Goal: Task Accomplishment & Management: Use online tool/utility

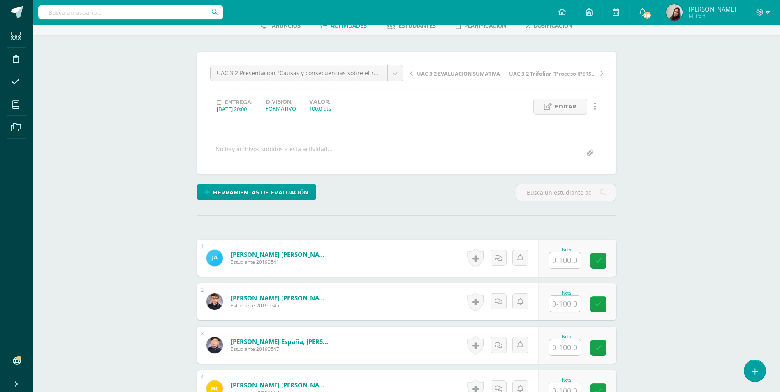
scroll to position [128, 0]
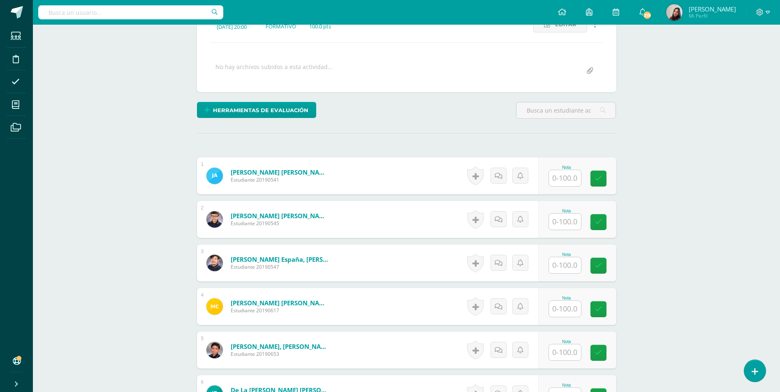
click at [574, 178] on input "text" at bounding box center [565, 178] width 32 height 16
type input "10"
type input "100"
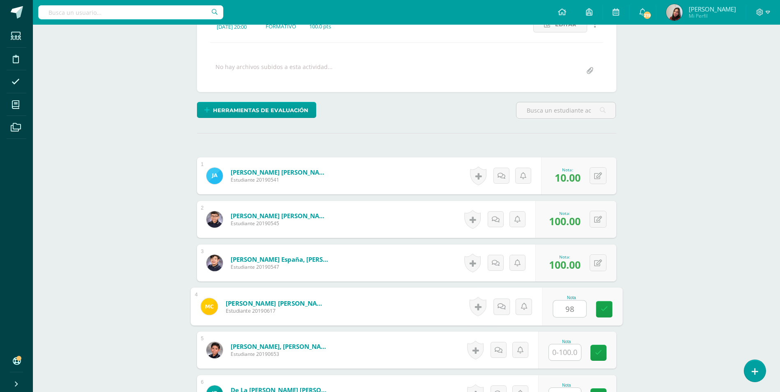
type input "98"
type input "100"
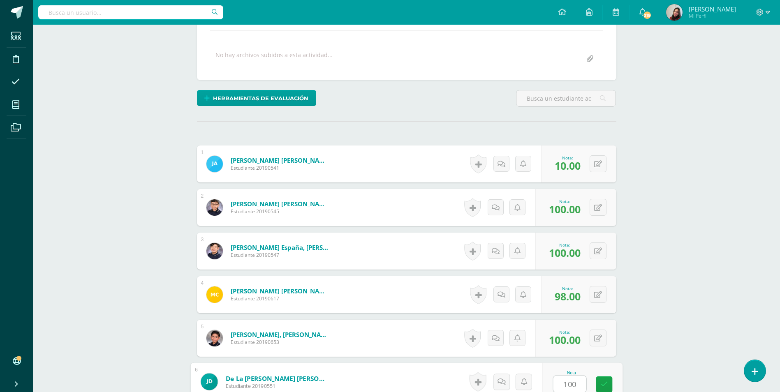
type input "100"
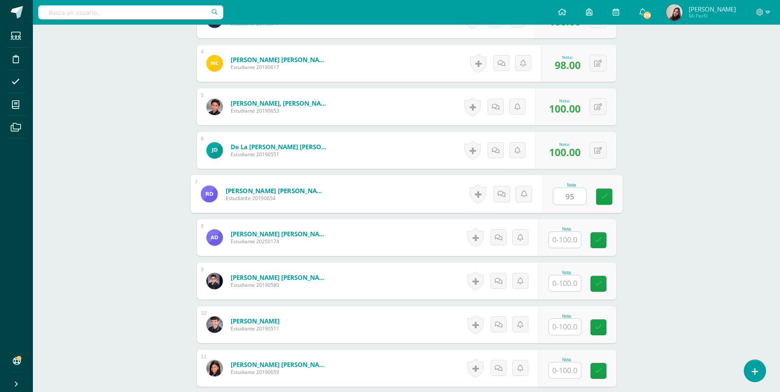
type input "95"
type input "100"
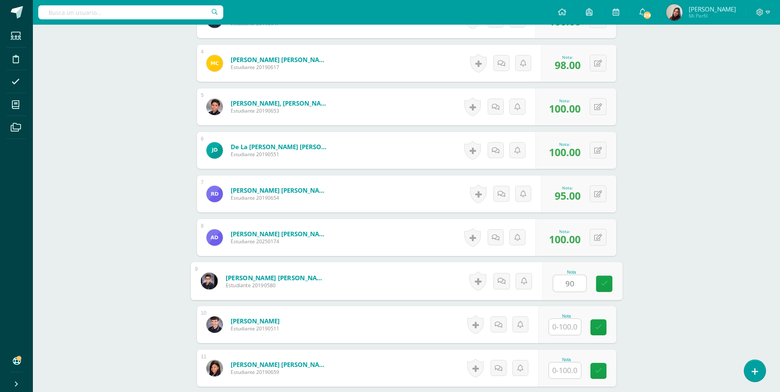
type input "90"
type input "0"
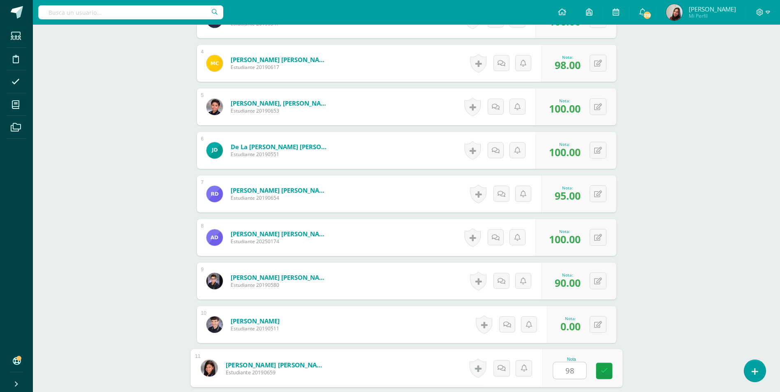
type input "98"
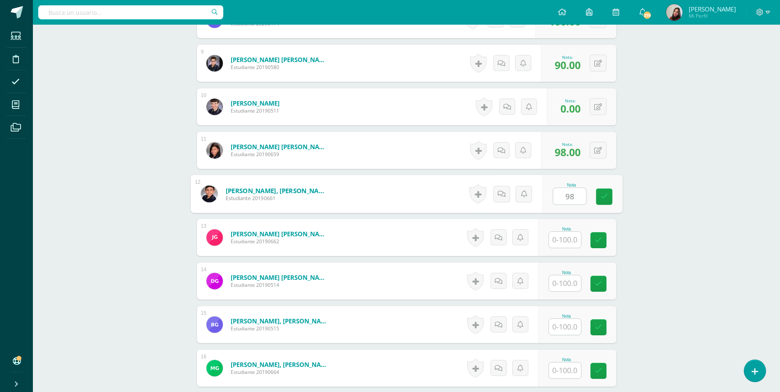
type input "98"
type input "95"
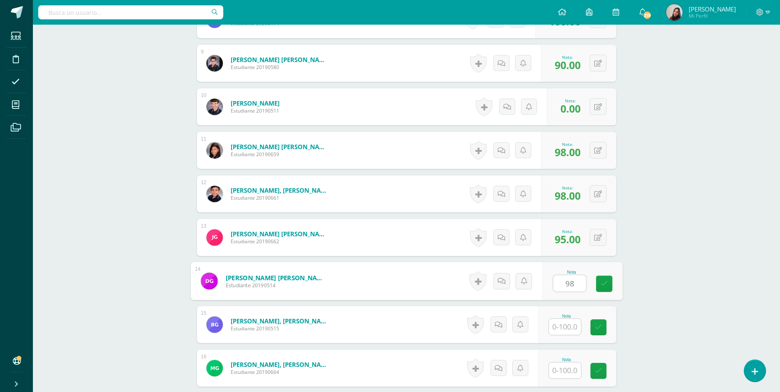
type input "98"
type input "95"
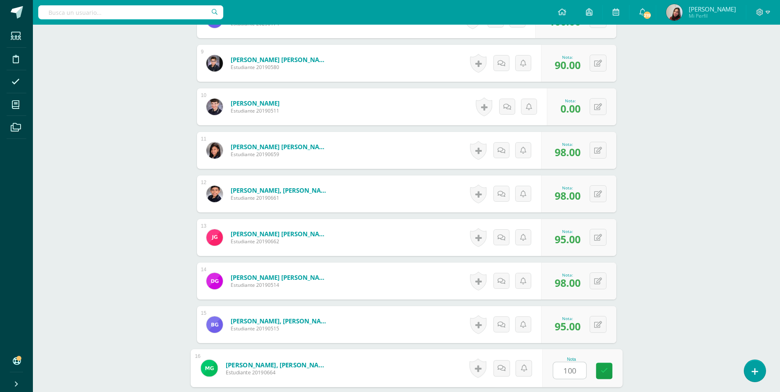
type input "100"
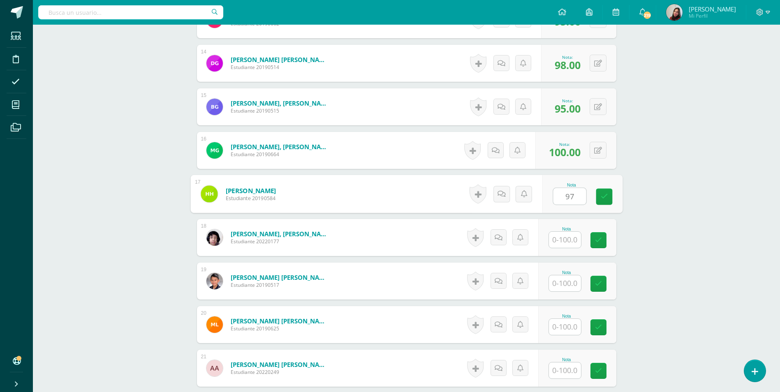
type input "97"
type input "90"
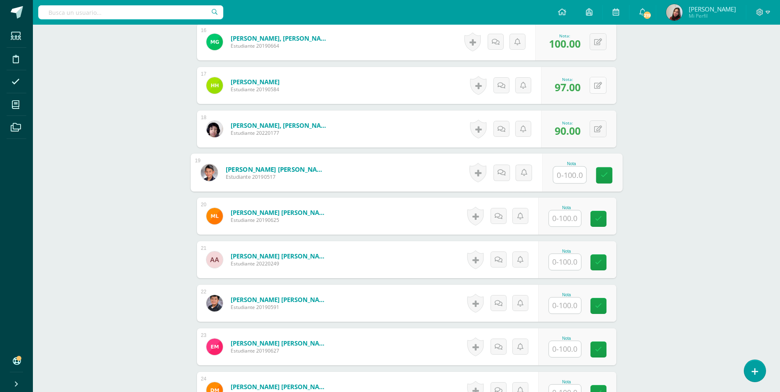
scroll to position [931, 0]
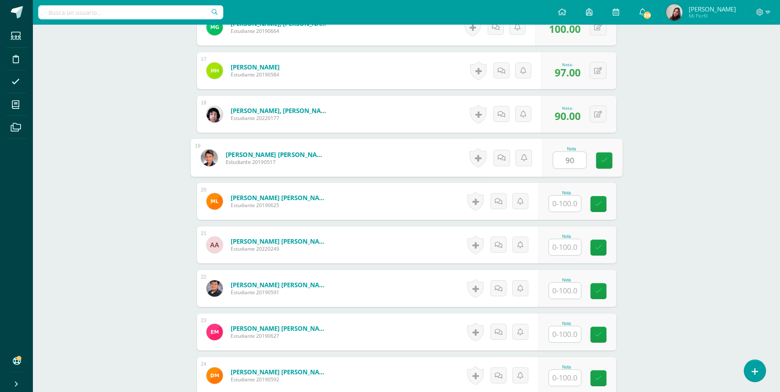
type input "90"
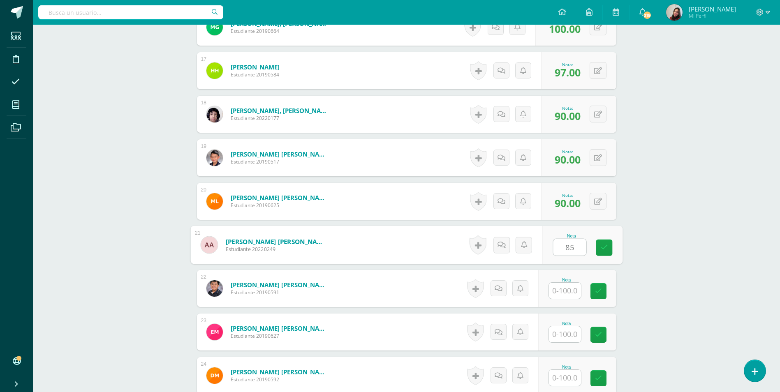
type input "85"
type input "100"
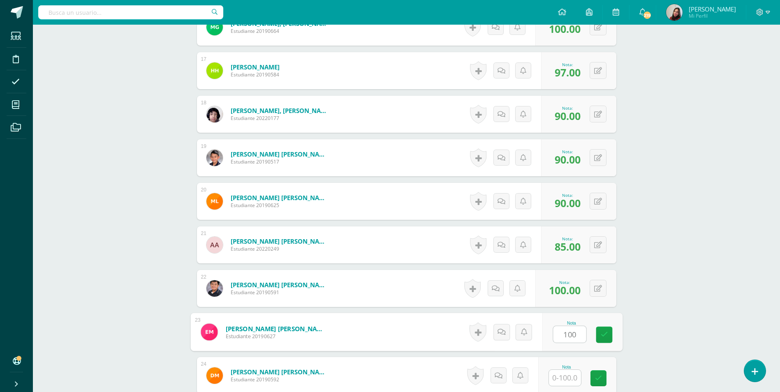
type input "100"
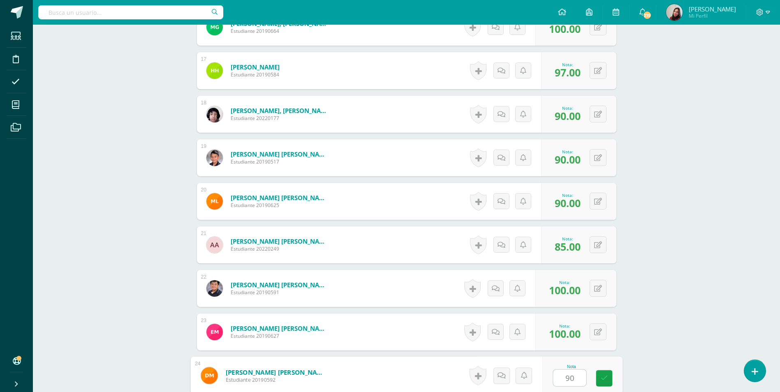
type input "90"
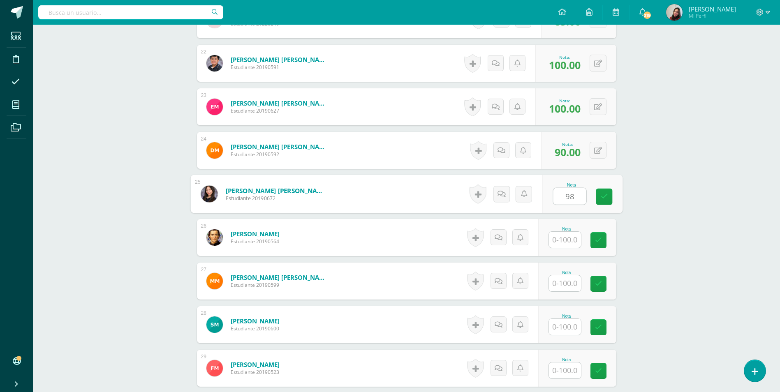
type input "98"
type input "100"
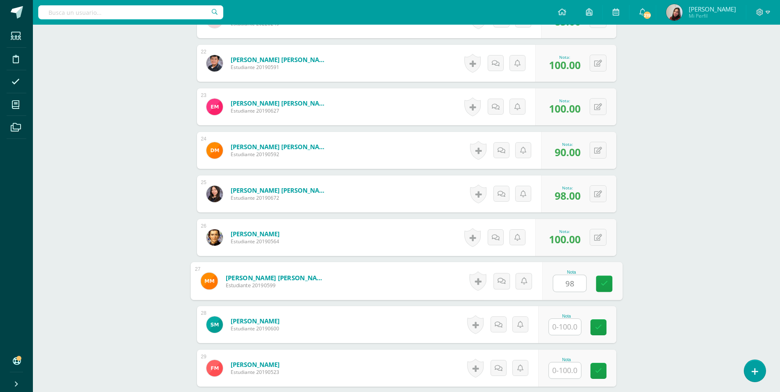
type input "98"
type input "100"
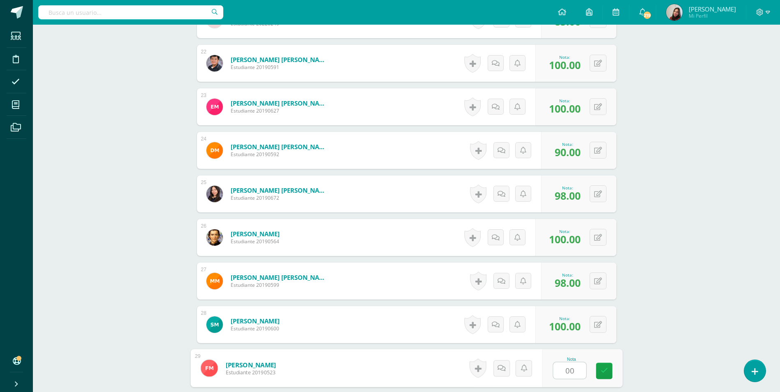
type input "0"
type input "100"
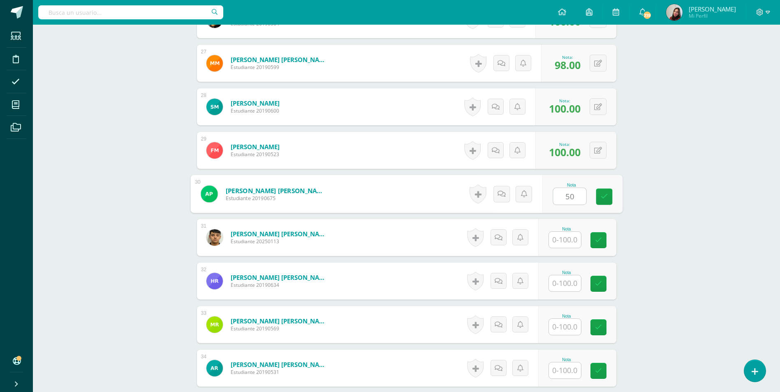
type input "50"
type input "98"
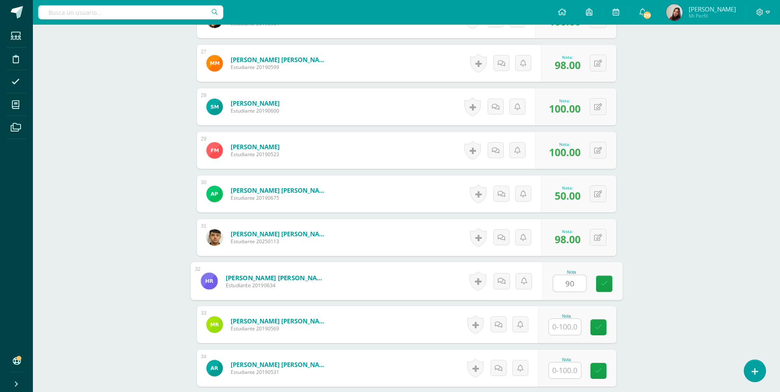
type input "90"
type input "98"
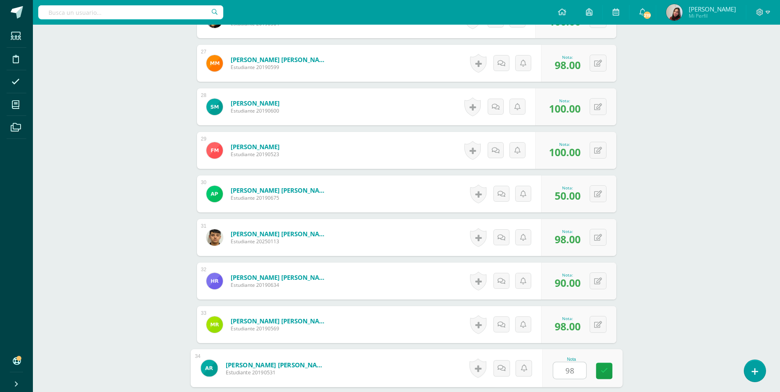
type input "98"
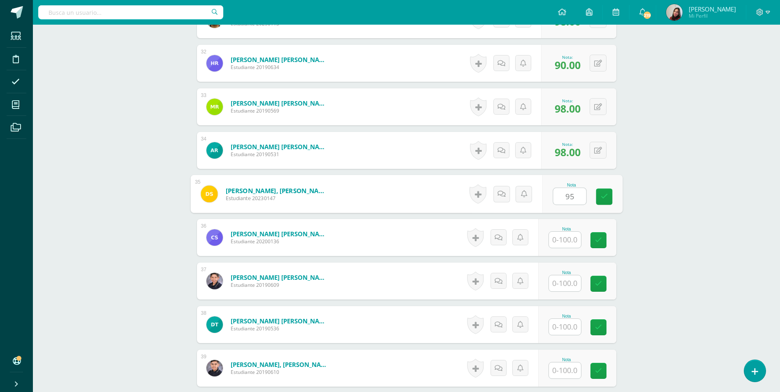
type input "95"
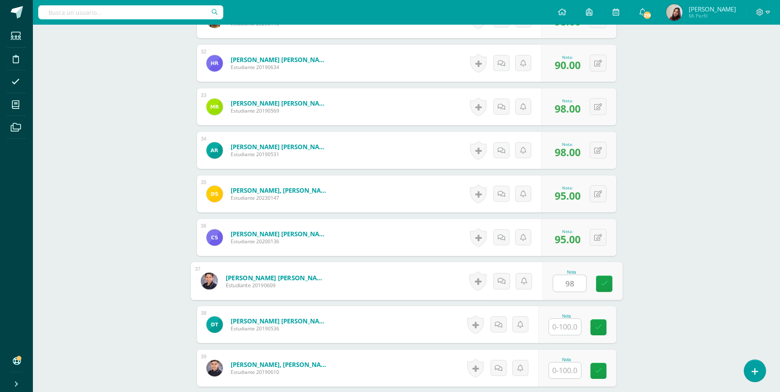
type input "98"
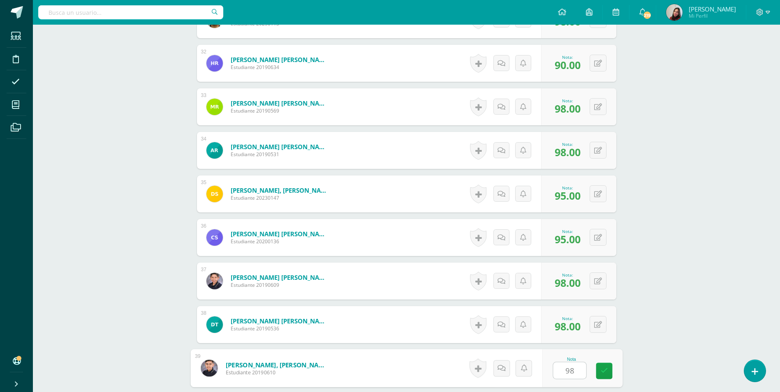
type input "98"
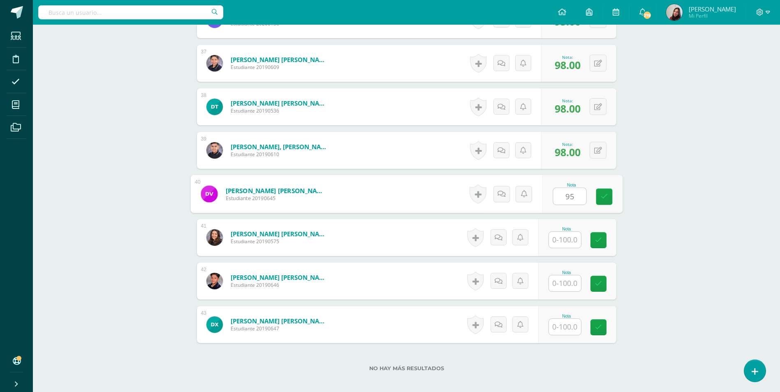
type input "95"
type input "98"
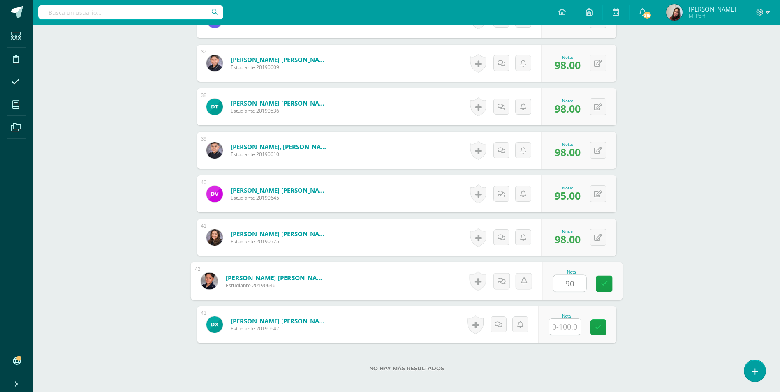
type input "90"
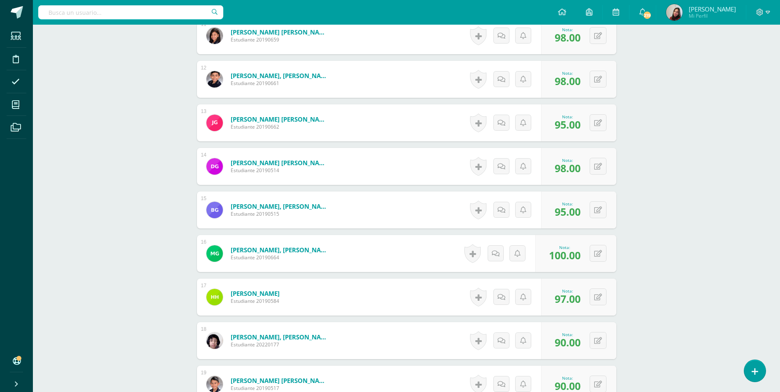
scroll to position [618, 0]
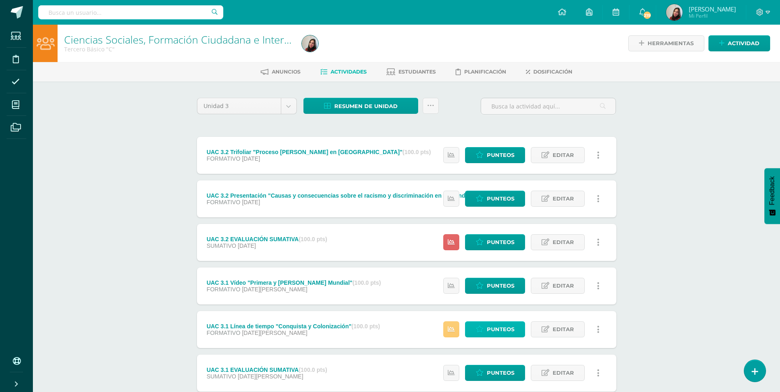
click at [502, 323] on span "Punteos" at bounding box center [501, 329] width 28 height 15
click at [489, 239] on span "Punteos" at bounding box center [501, 242] width 28 height 15
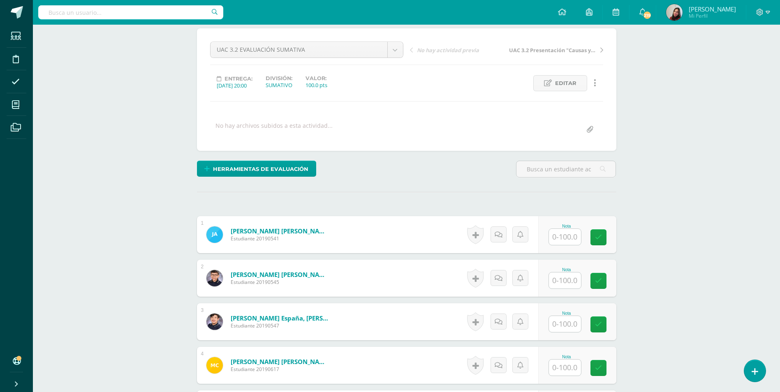
scroll to position [128, 0]
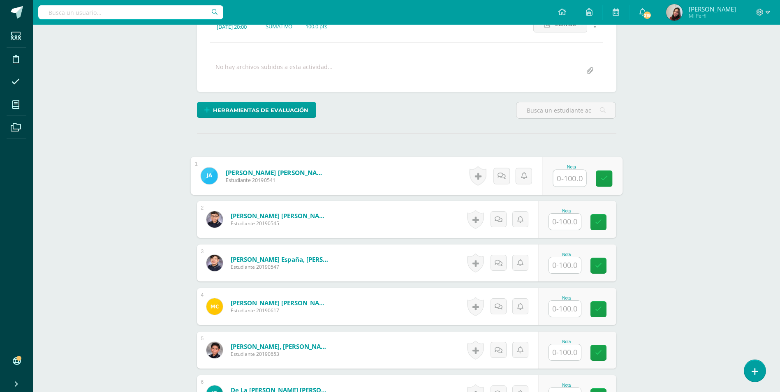
click at [575, 177] on input "text" at bounding box center [569, 178] width 33 height 16
type input "75"
type input "85"
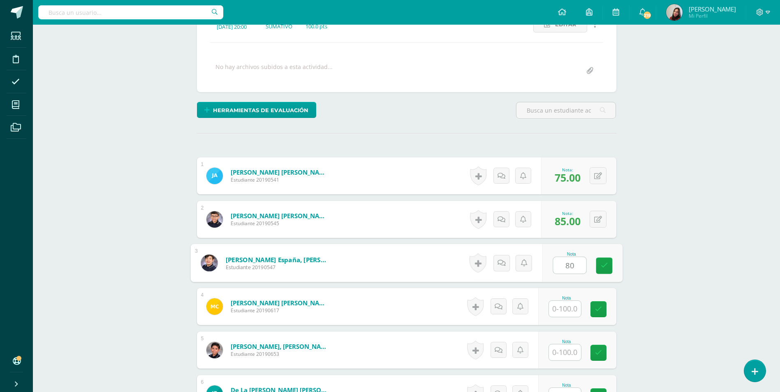
type input "80"
type input "90"
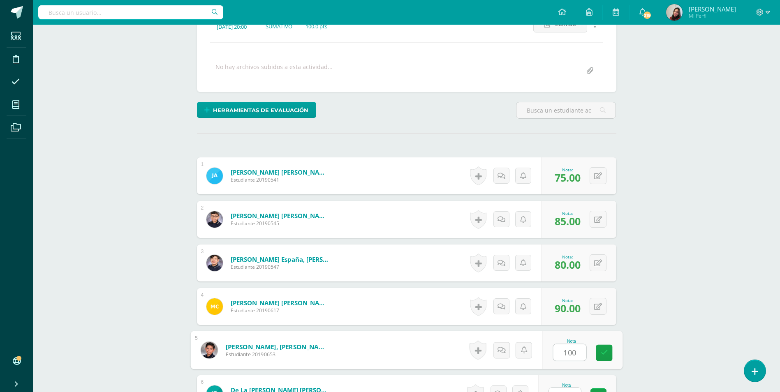
type input "100"
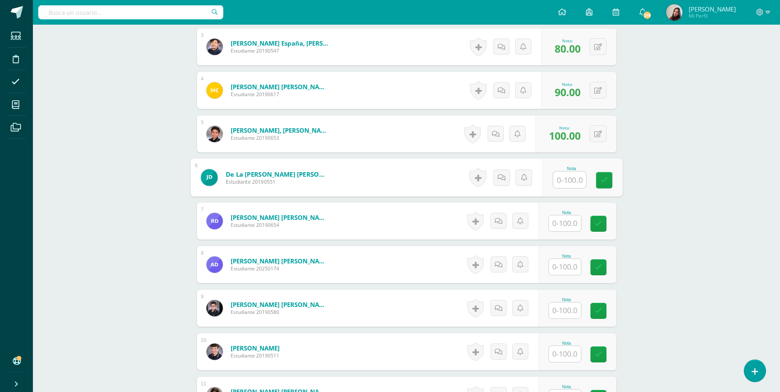
scroll to position [346, 0]
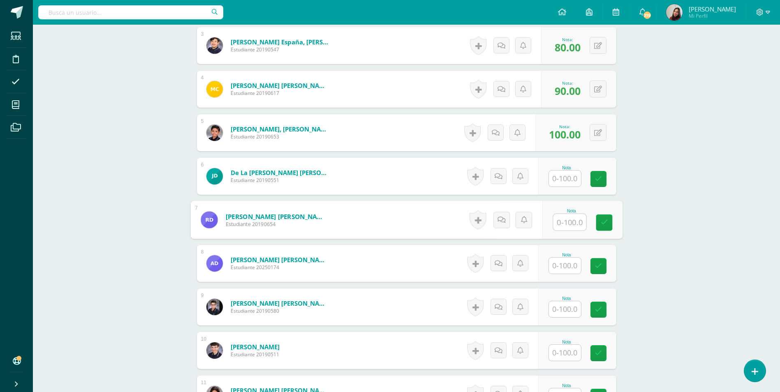
click at [567, 222] on input "text" at bounding box center [569, 222] width 33 height 16
type input "85"
type input "80"
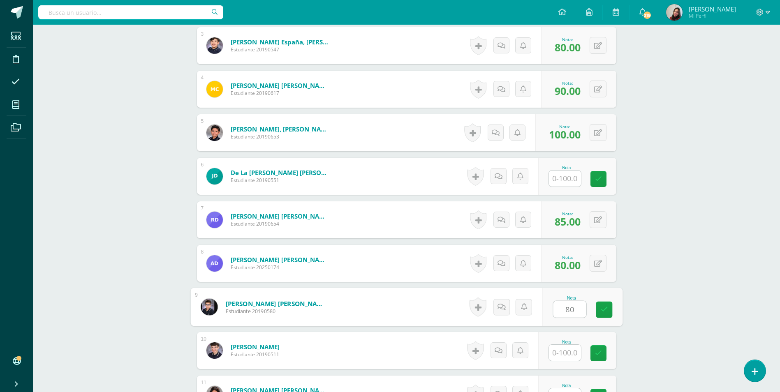
type input "80"
type input "55"
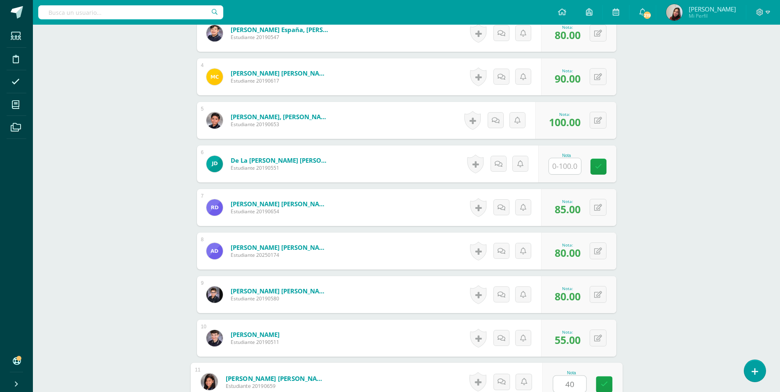
type input "40"
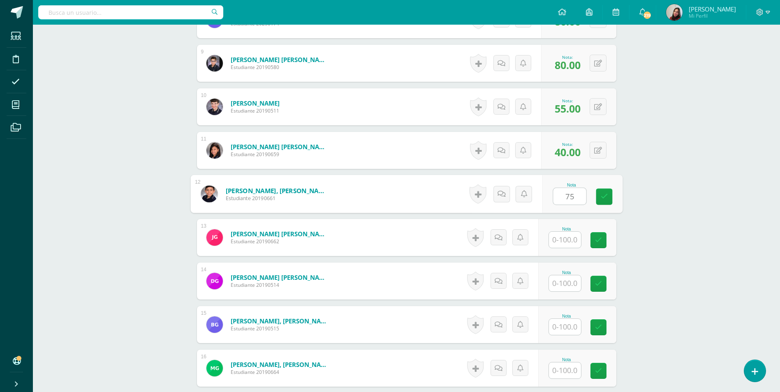
type input "75"
type input "85"
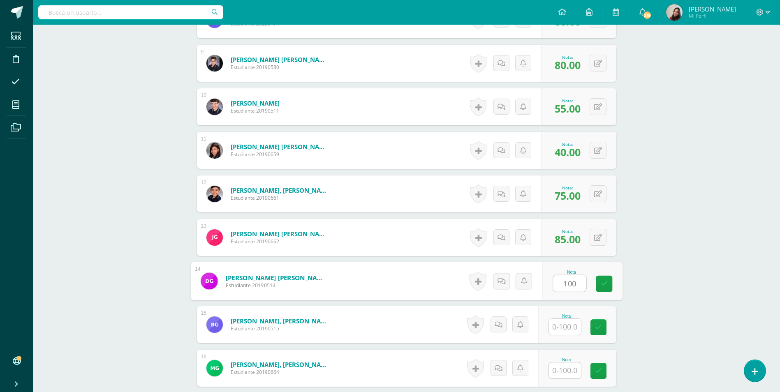
type input "100"
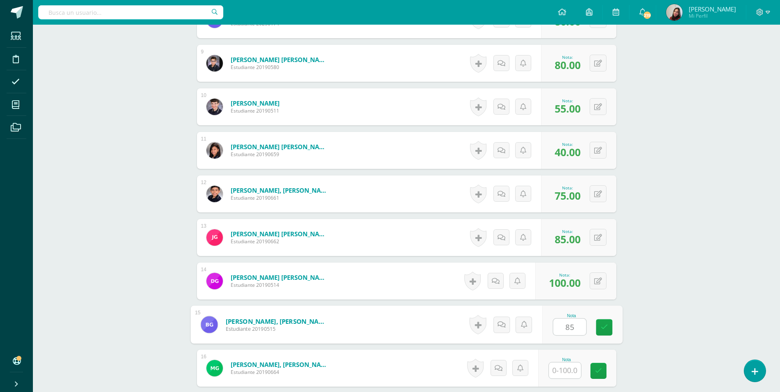
type input "85"
type input "90"
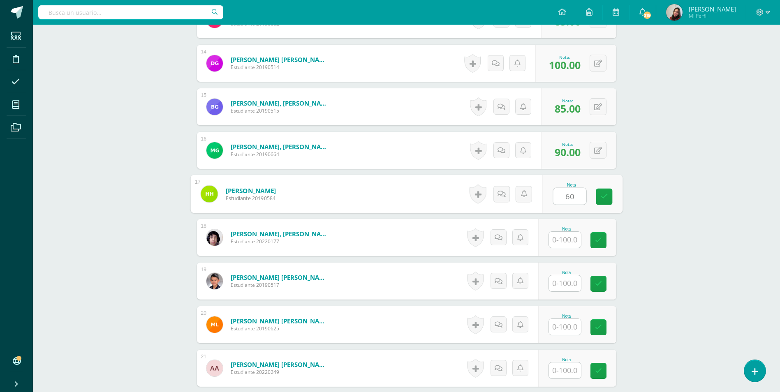
type input "60"
type input "70"
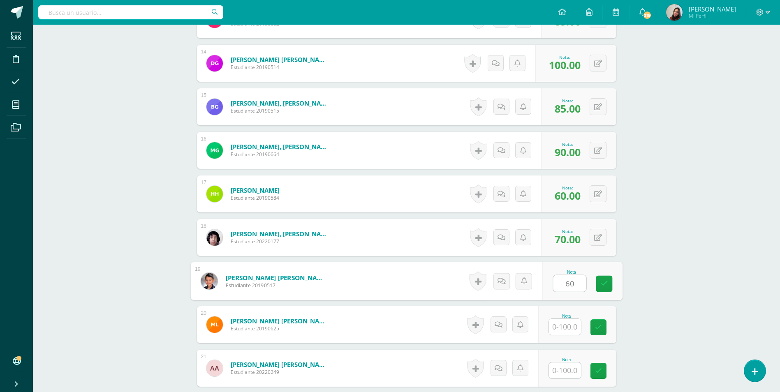
type input "60"
type input "55"
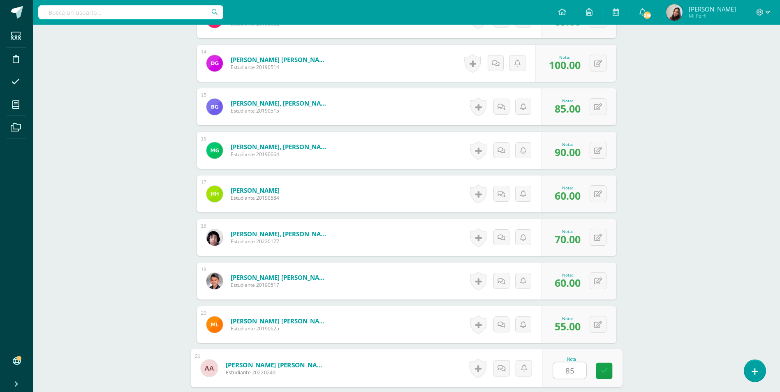
type input "85"
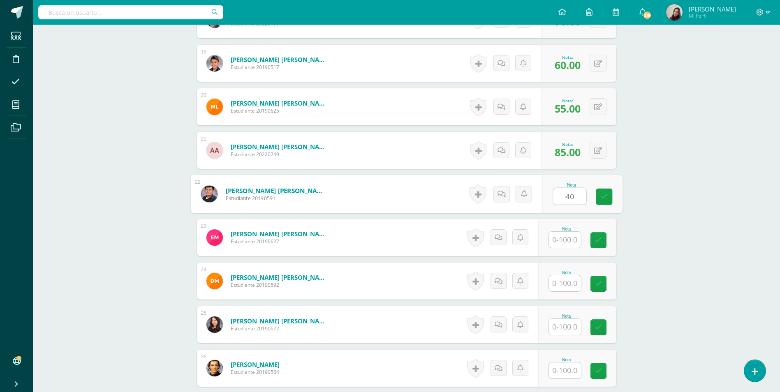
type input "40"
type input "90"
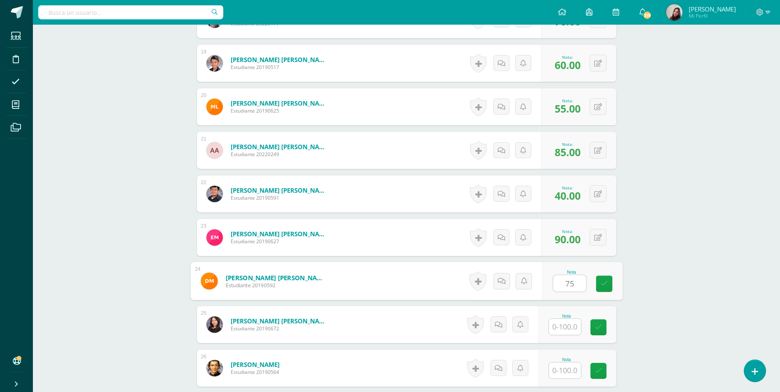
type input "75"
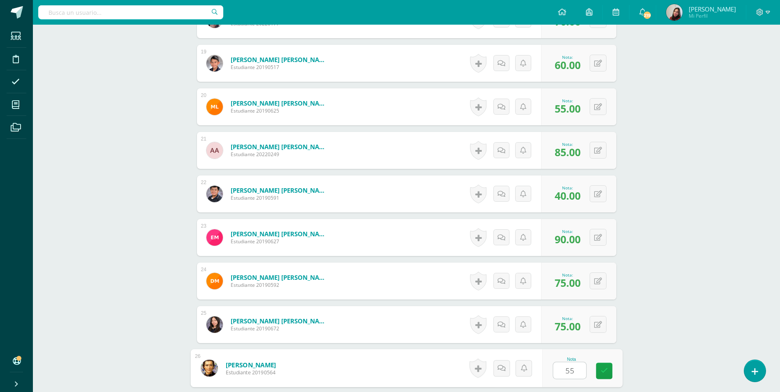
type input "55"
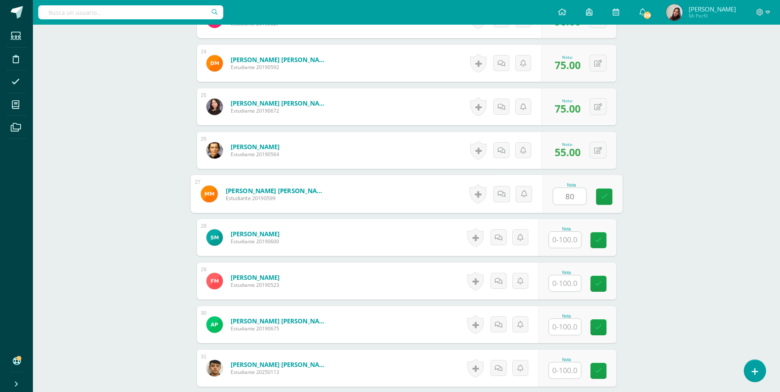
type input "80"
type input "85"
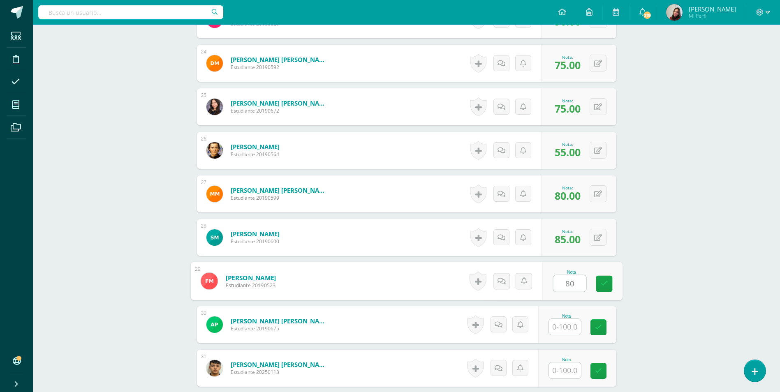
type input "80"
type input "90"
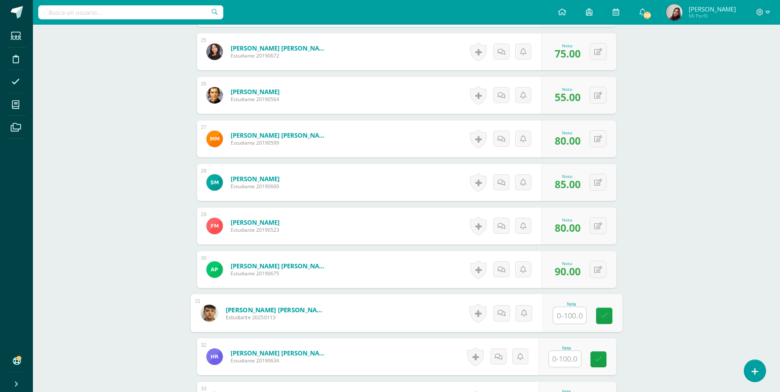
scroll to position [1449, 0]
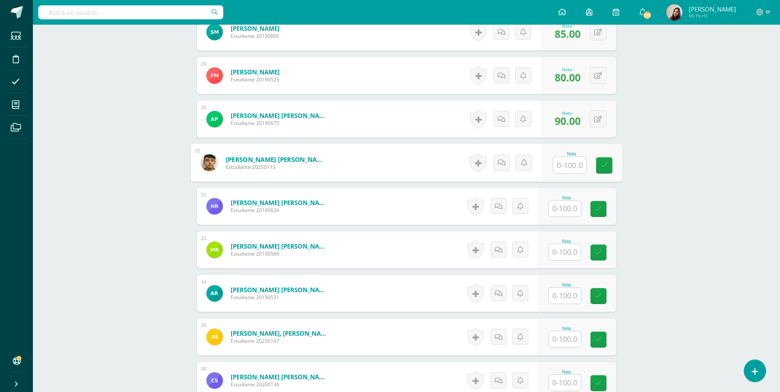
click at [565, 205] on input "text" at bounding box center [565, 209] width 32 height 16
type input "65"
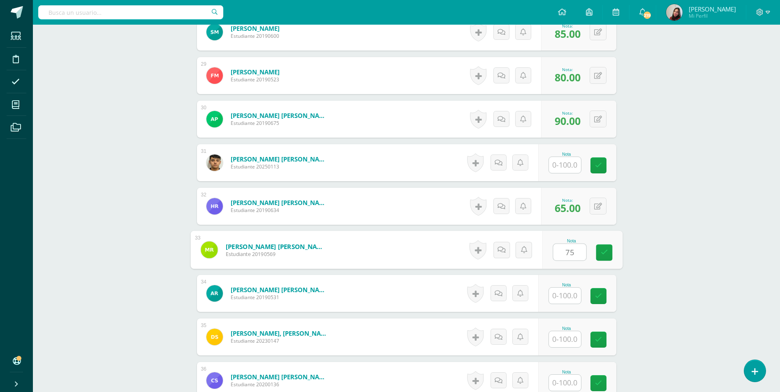
type input "75"
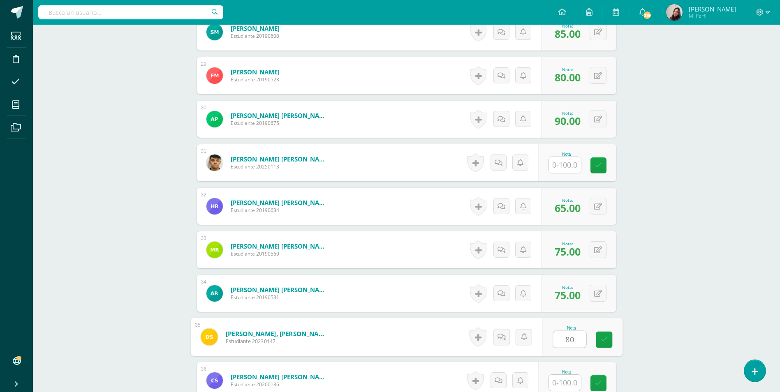
type input "80"
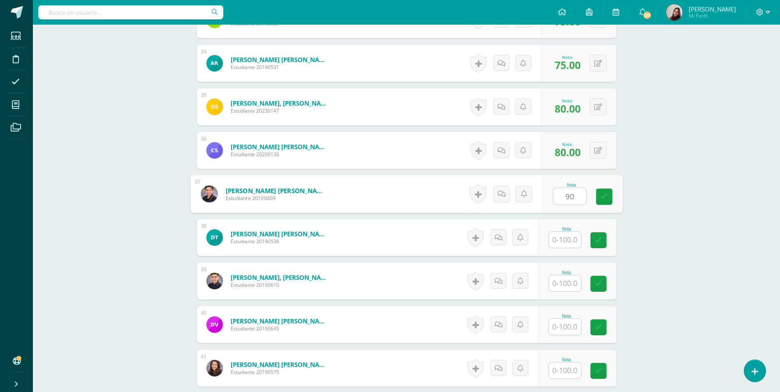
type input "90"
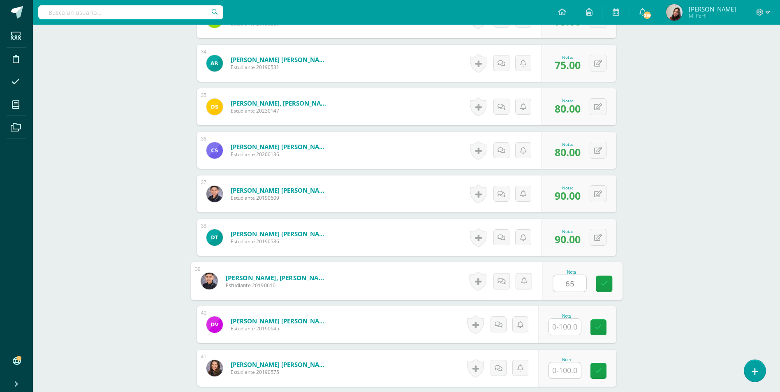
type input "65"
type input "90"
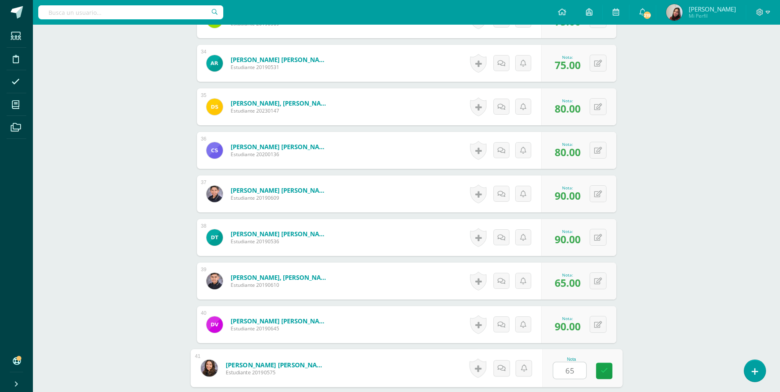
type input "65"
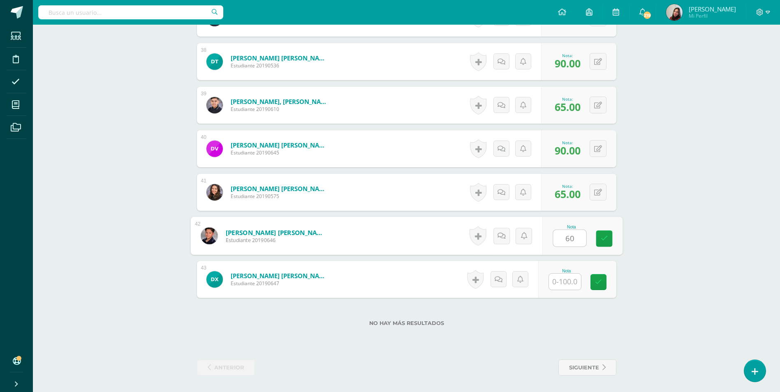
type input "60"
type input "40"
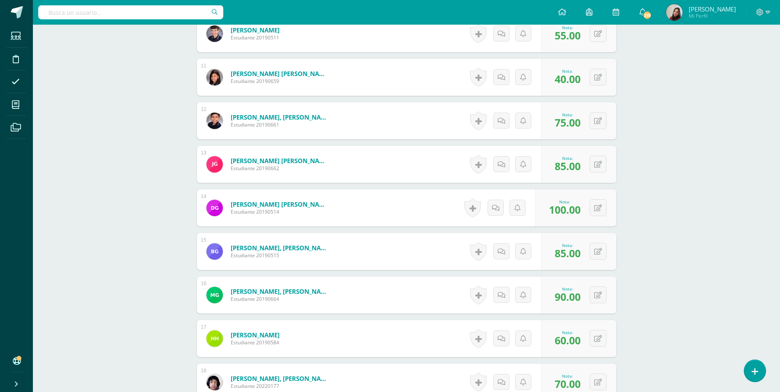
scroll to position [498, 0]
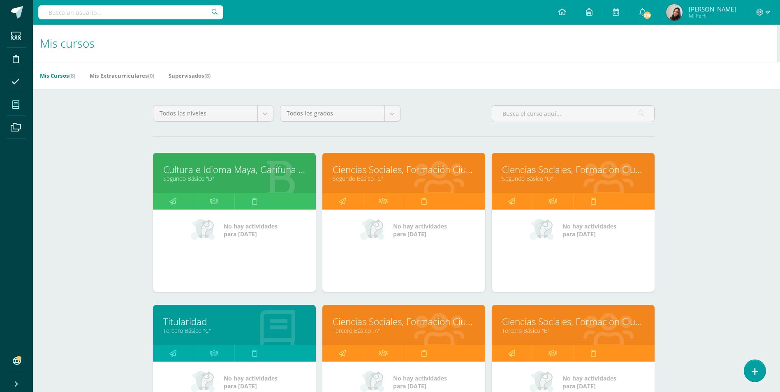
click at [397, 334] on link "Tercero Básico "A"" at bounding box center [404, 331] width 142 height 8
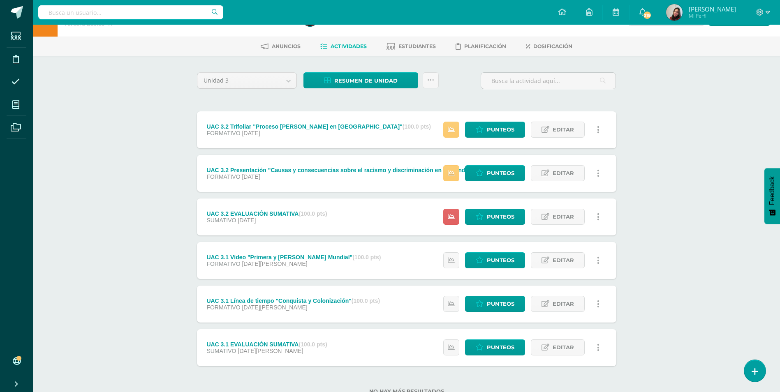
scroll to position [54, 0]
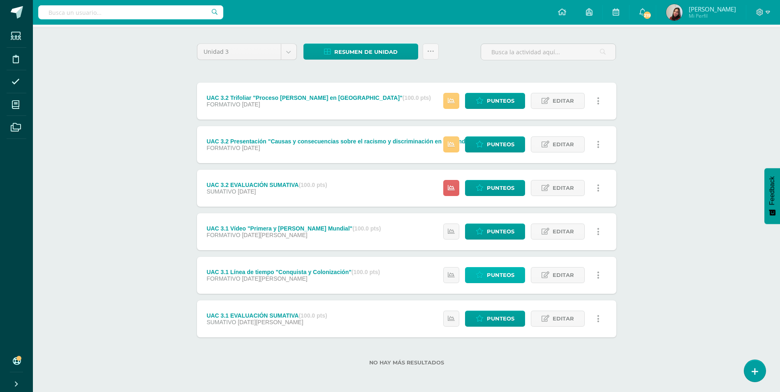
click at [479, 270] on link "Punteos" at bounding box center [495, 275] width 60 height 16
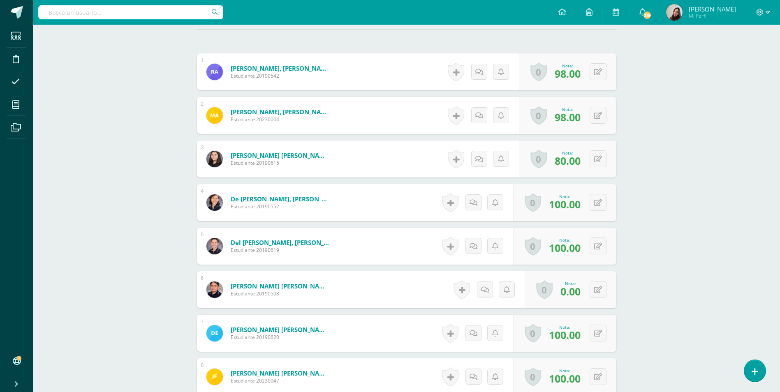
scroll to position [247, 0]
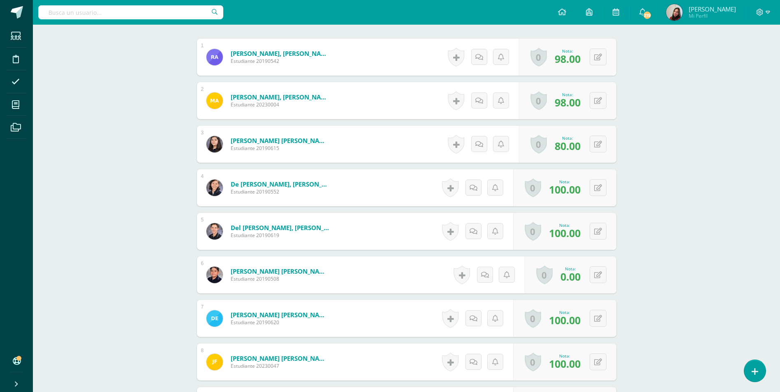
click at [615, 270] on div "0 [GEOGRAPHIC_DATA] Logros obtenidos Aún no hay logros agregados Nota: 0.00" at bounding box center [571, 275] width 92 height 37
click at [607, 279] on div "0 [GEOGRAPHIC_DATA] Logros obtenidos Aún no hay logros agregados Nota: 0.00" at bounding box center [571, 275] width 92 height 37
click at [602, 274] on button at bounding box center [598, 274] width 17 height 17
type input "70"
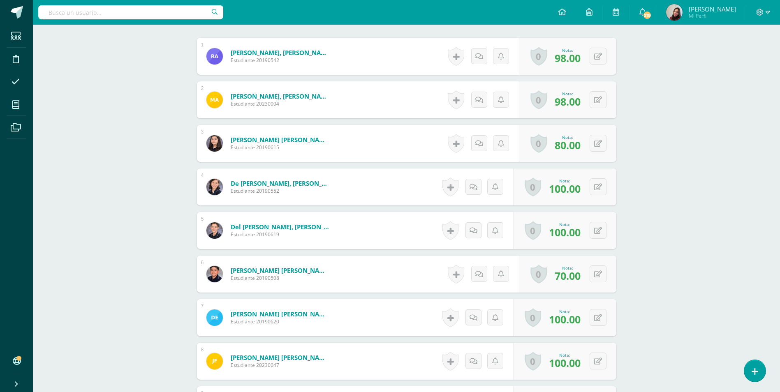
scroll to position [248, 0]
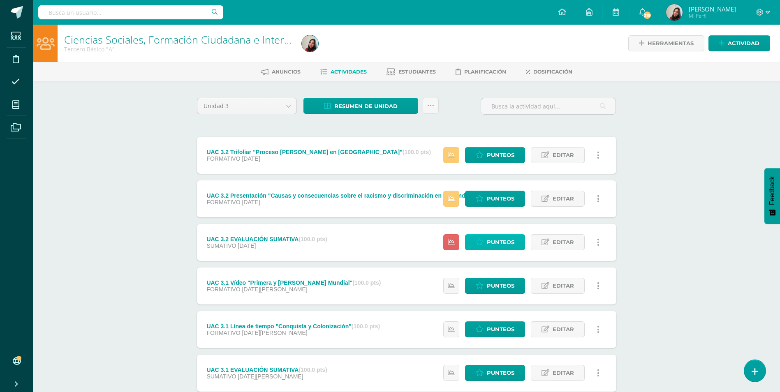
click at [497, 241] on span "Punteos" at bounding box center [501, 242] width 28 height 15
